Goal: Task Accomplishment & Management: Manage account settings

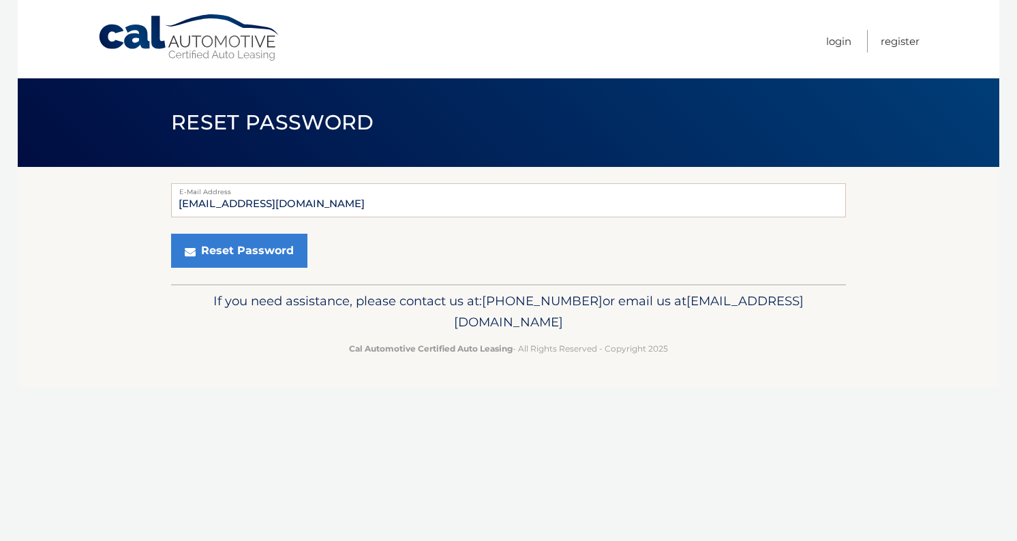
type input "[EMAIL_ADDRESS][DOMAIN_NAME]"
click at [238, 251] on button "Reset Password" at bounding box center [239, 251] width 136 height 34
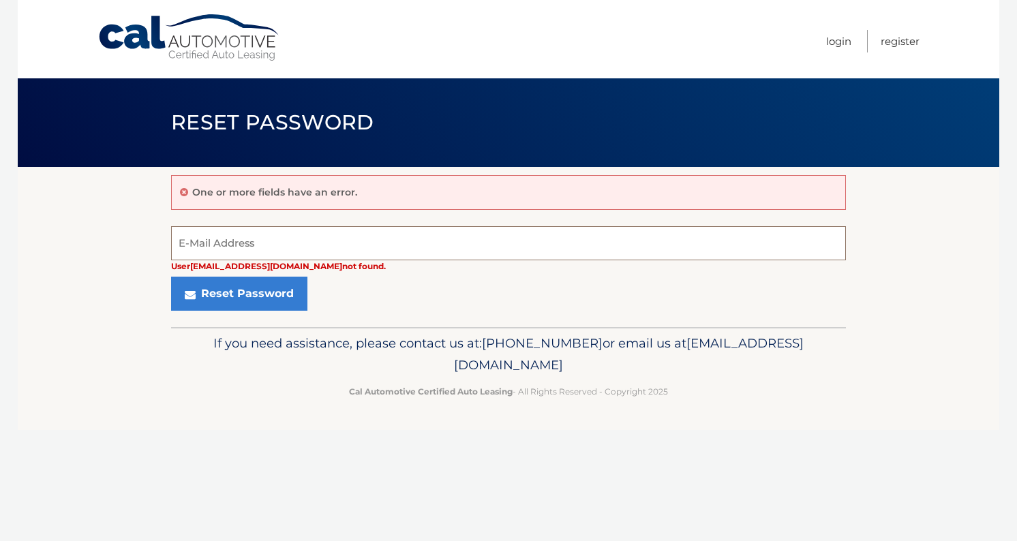
click at [311, 233] on input "E-Mail Address" at bounding box center [508, 243] width 675 height 34
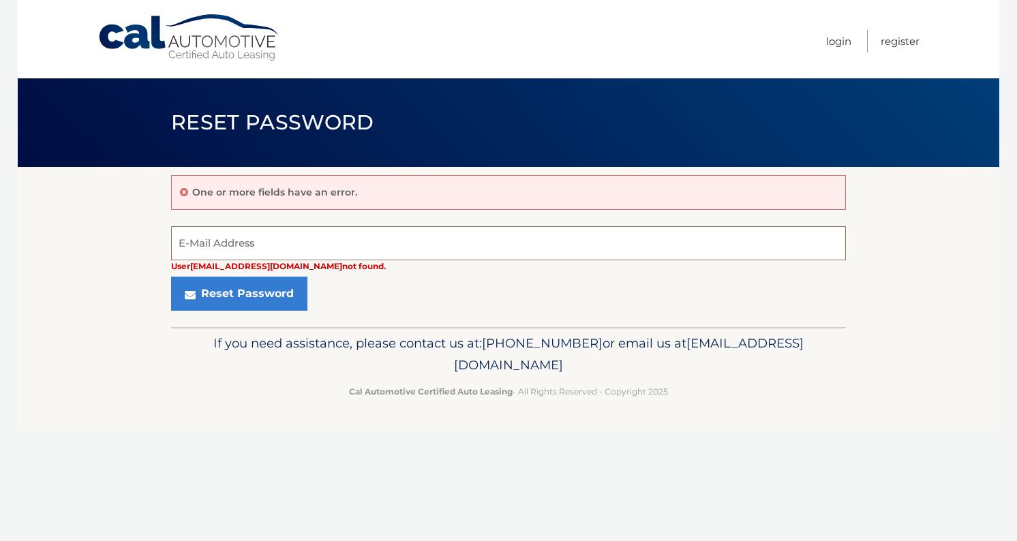
click at [311, 233] on input "E-Mail Address" at bounding box center [508, 243] width 675 height 34
type input "zohebfazal@gmail.com"
click at [238, 293] on button "Reset Password" at bounding box center [239, 294] width 136 height 34
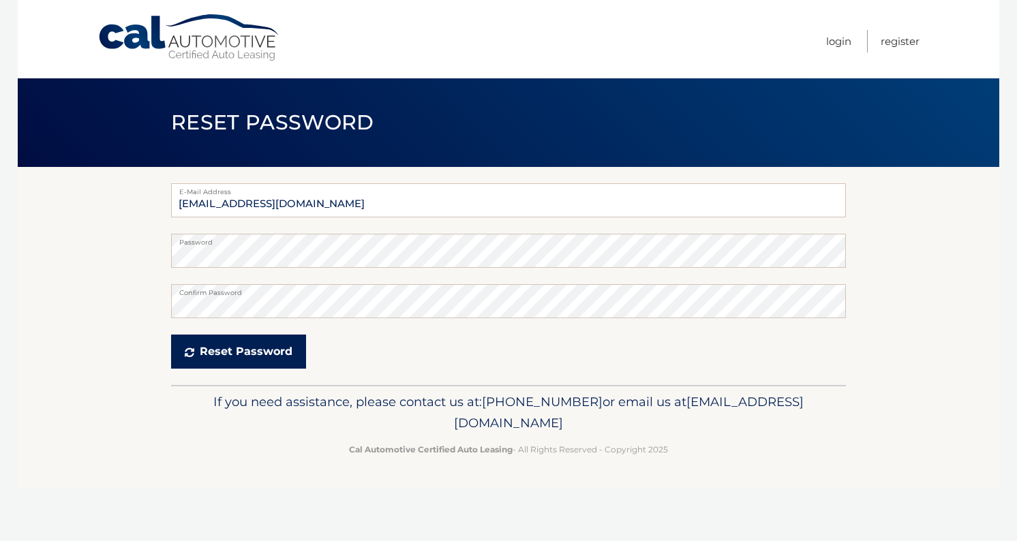
click at [255, 341] on button "Reset Password" at bounding box center [238, 352] width 135 height 34
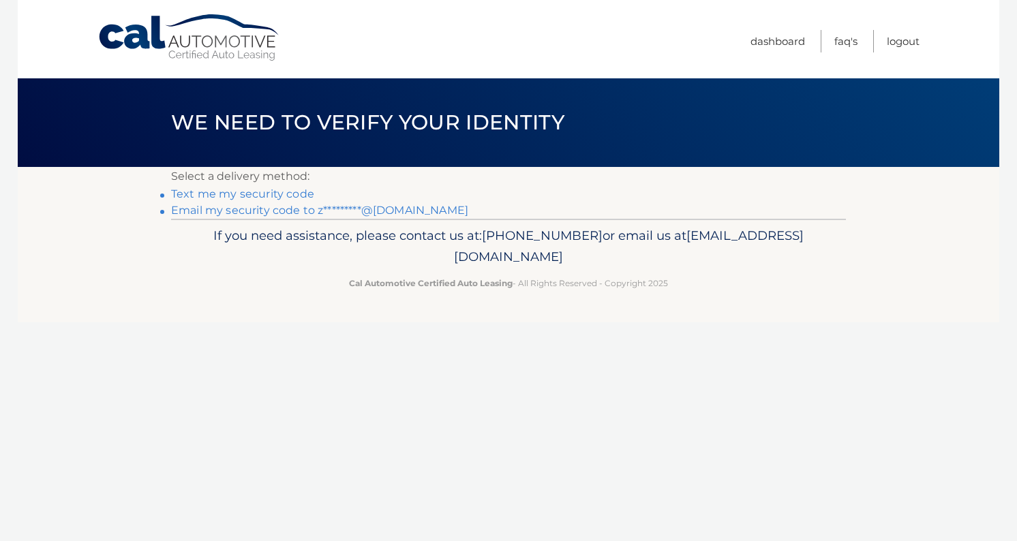
click at [304, 209] on link "Email my security code to z*********@[DOMAIN_NAME]" at bounding box center [319, 210] width 297 height 13
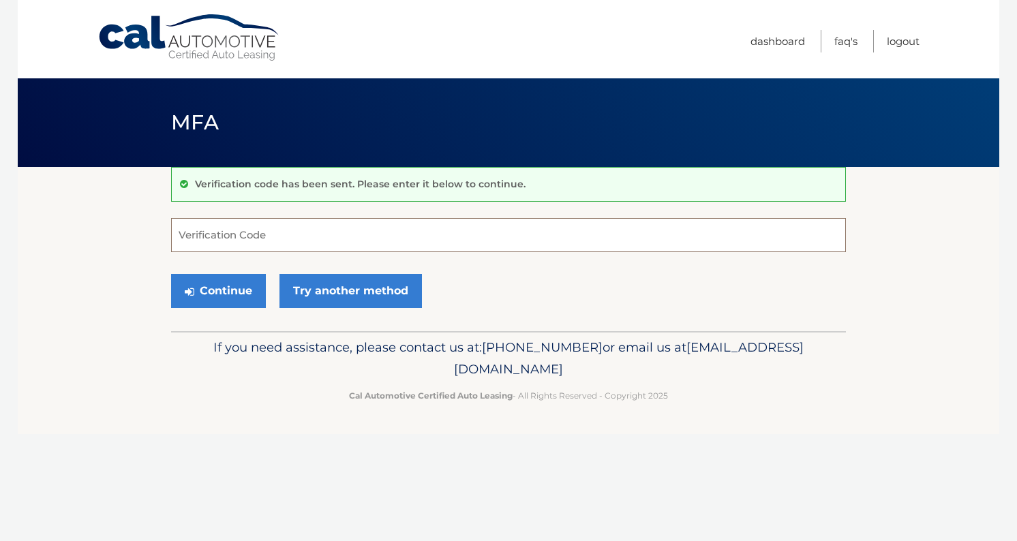
click at [292, 235] on input "Verification Code" at bounding box center [508, 235] width 675 height 34
paste input "317705"
type input "317705"
click at [236, 288] on button "Continue" at bounding box center [218, 291] width 95 height 34
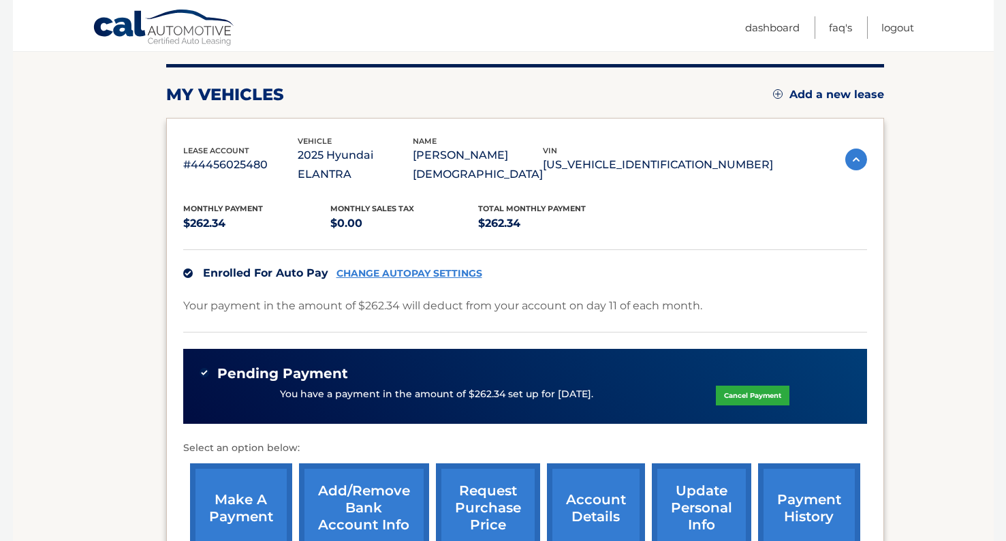
scroll to position [175, 0]
